Goal: Task Accomplishment & Management: Use online tool/utility

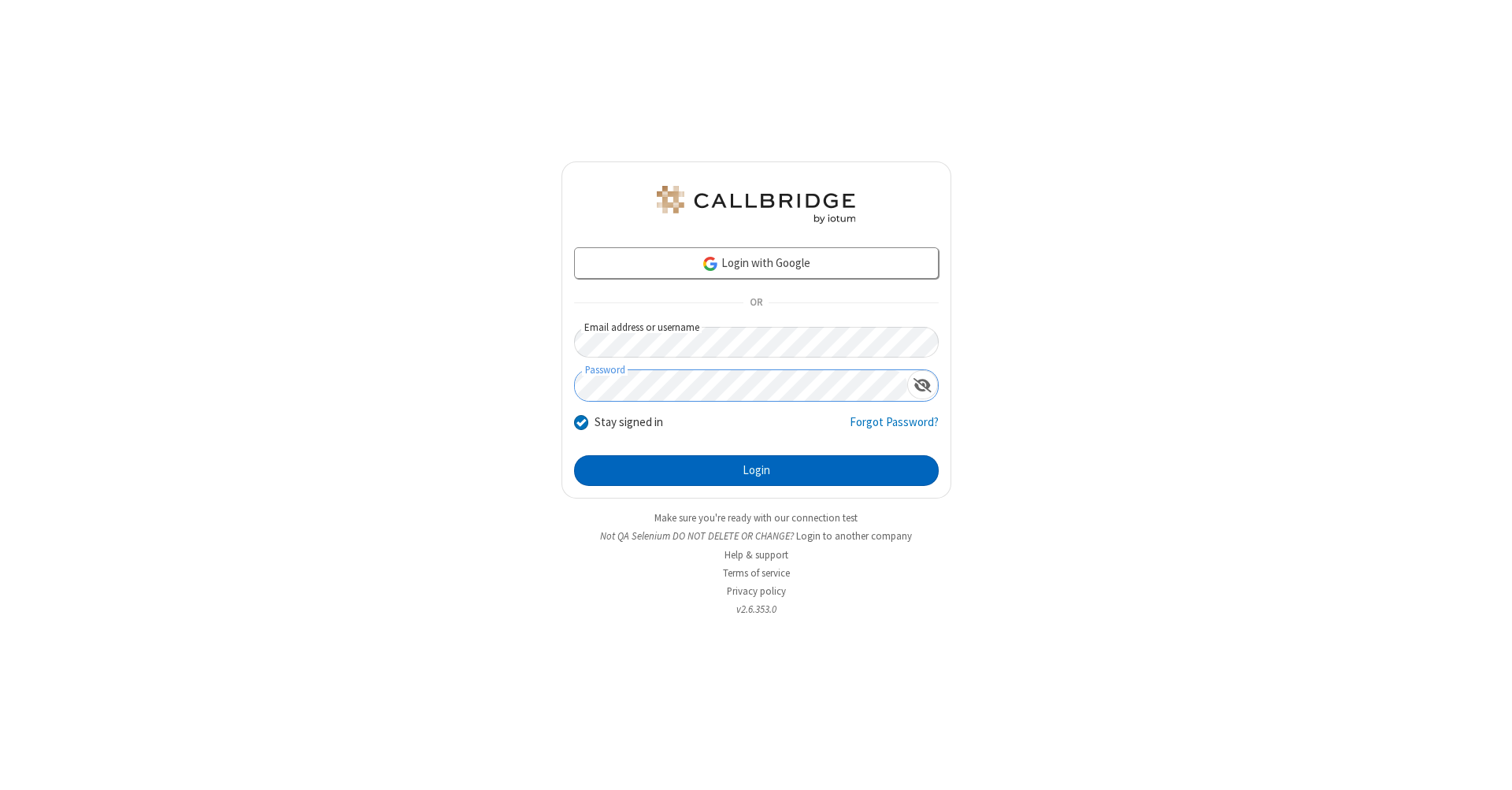
click at [756, 471] on button "Login" at bounding box center [756, 471] width 364 height 31
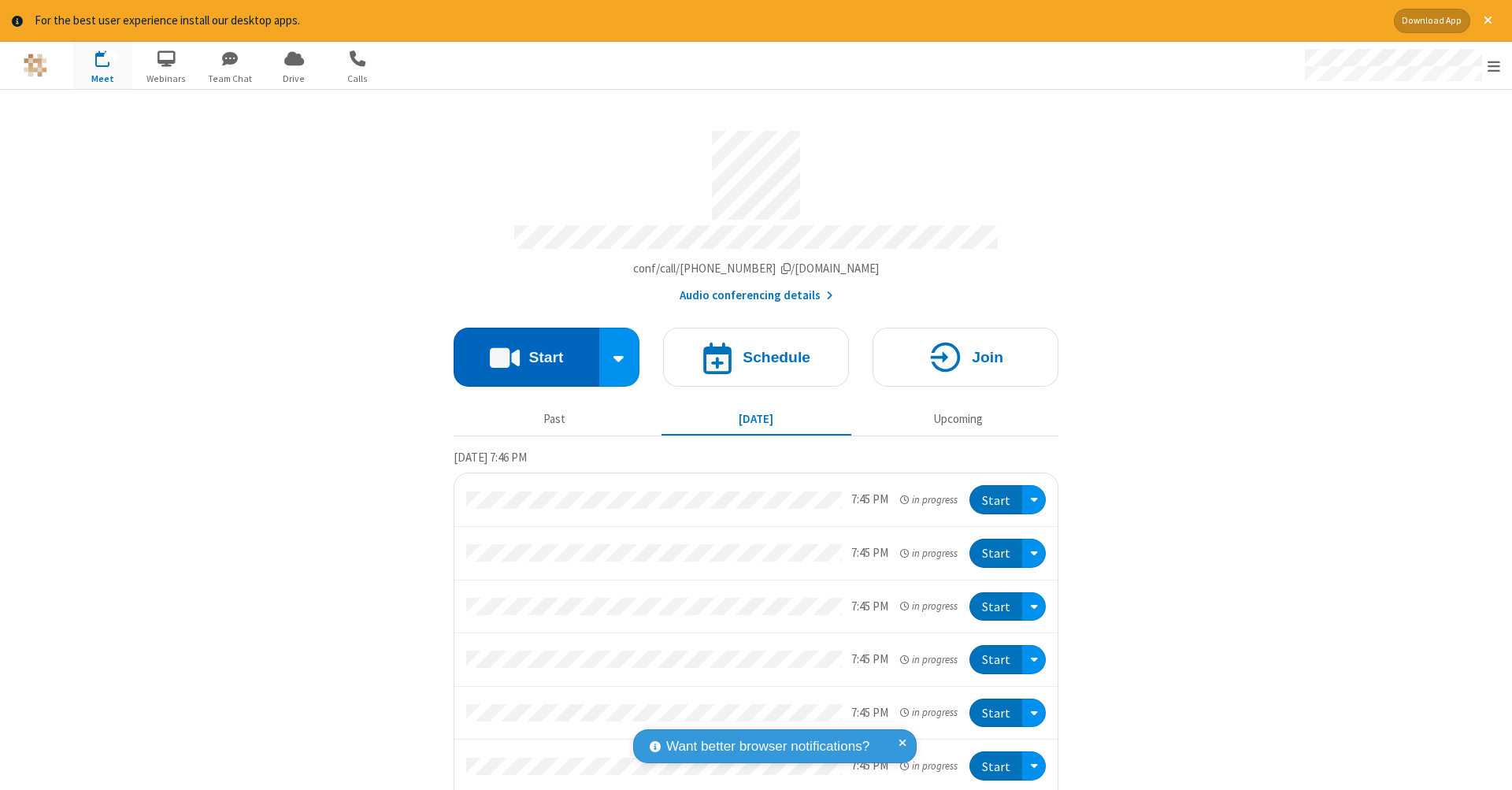
click at [520, 349] on button "Start" at bounding box center [526, 357] width 146 height 59
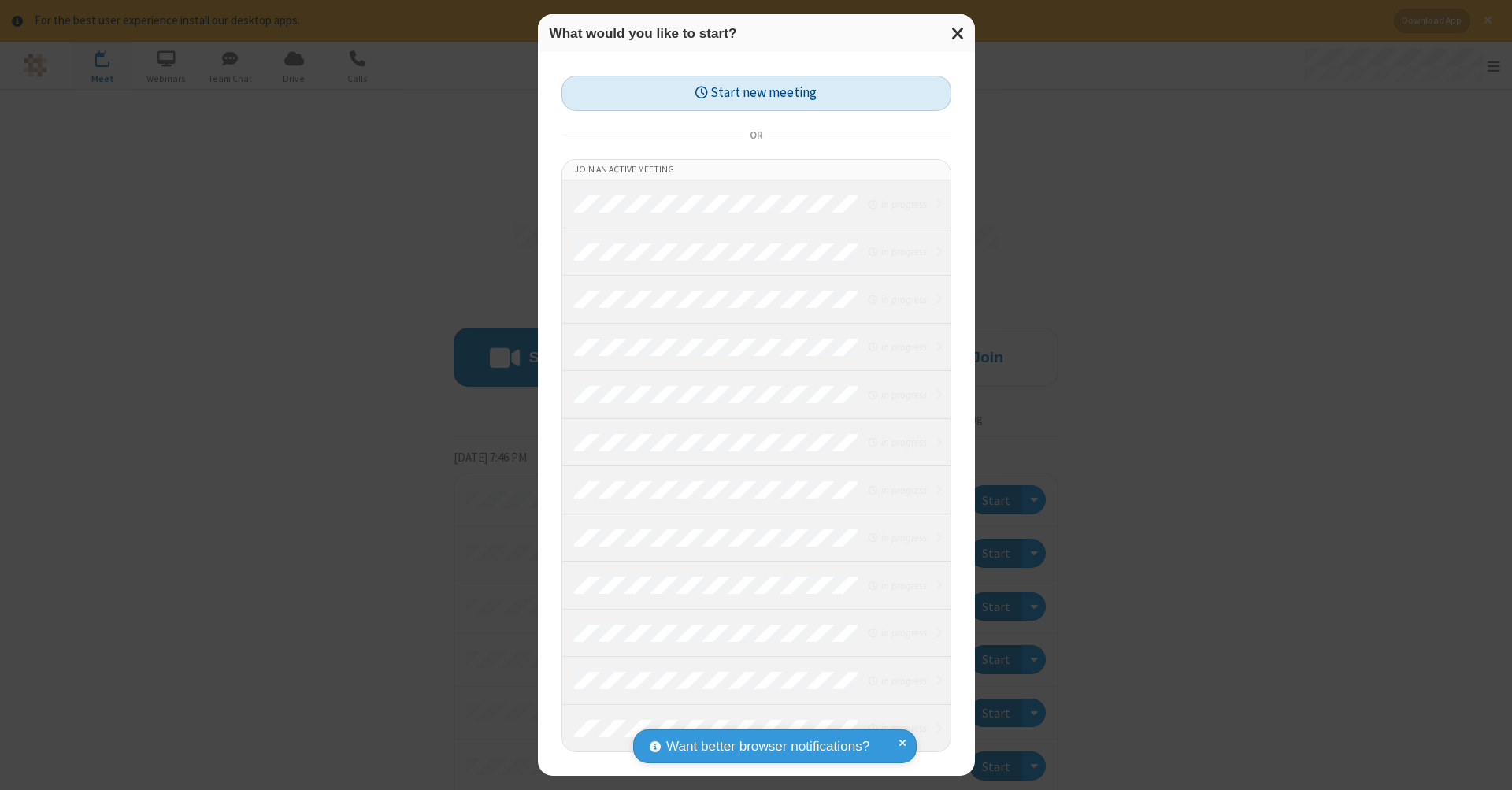
click at [756, 93] on button "Start new meeting" at bounding box center [756, 94] width 390 height 36
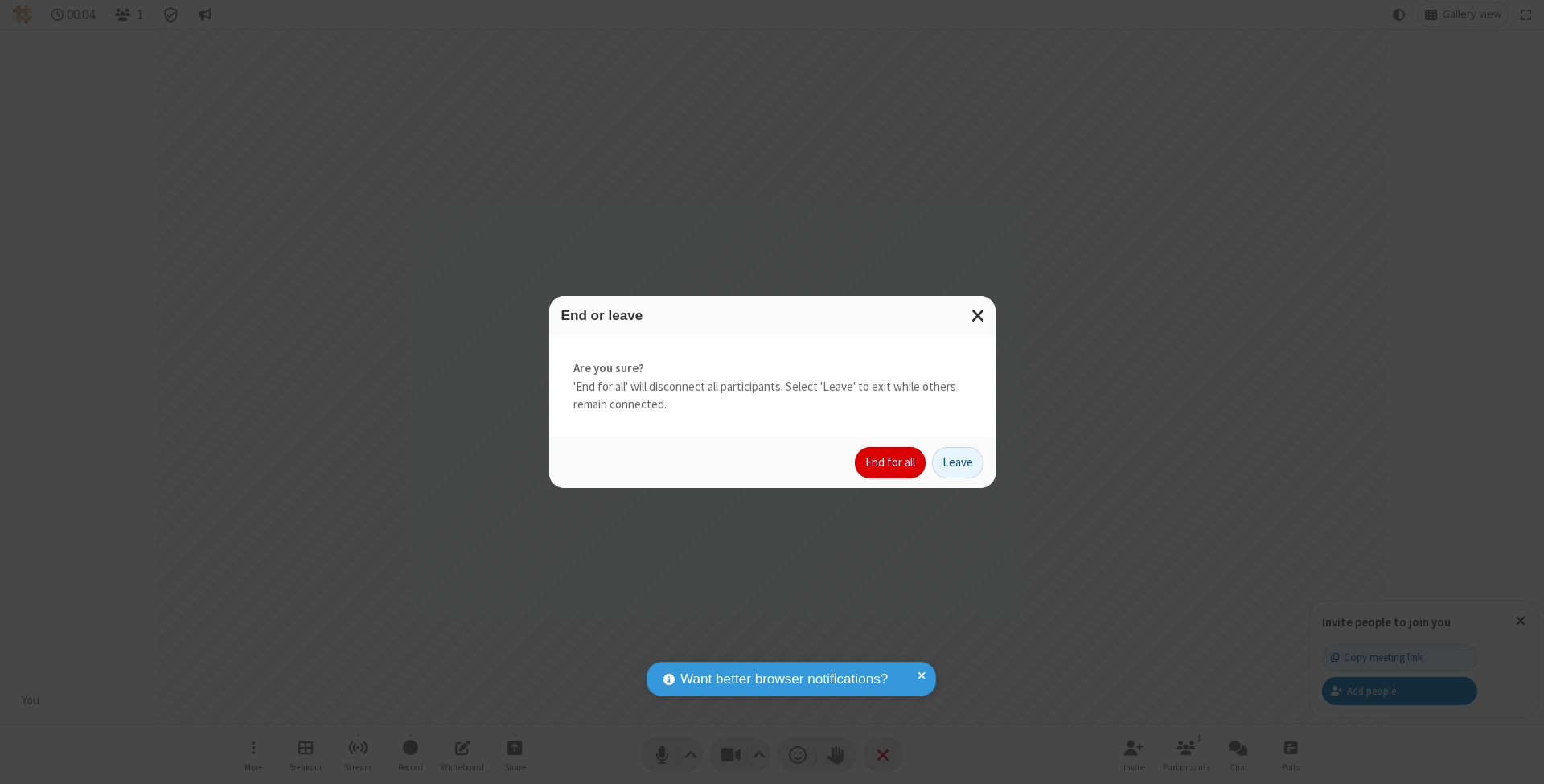
click at [891, 461] on button "End for all" at bounding box center [889, 463] width 70 height 32
